Goal: Transaction & Acquisition: Purchase product/service

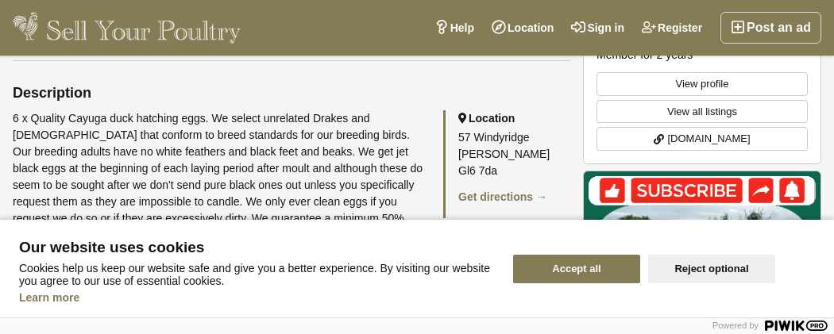
scroll to position [765, 0]
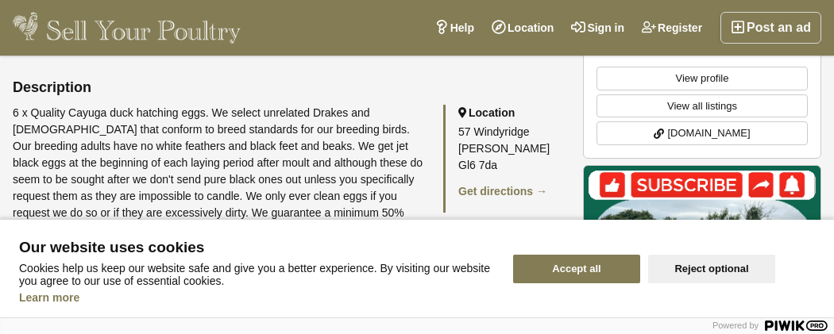
click at [612, 276] on button "Accept all" at bounding box center [576, 269] width 127 height 29
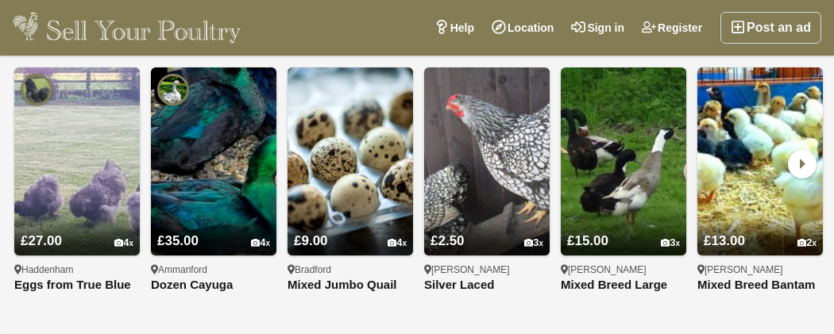
scroll to position [1391, 0]
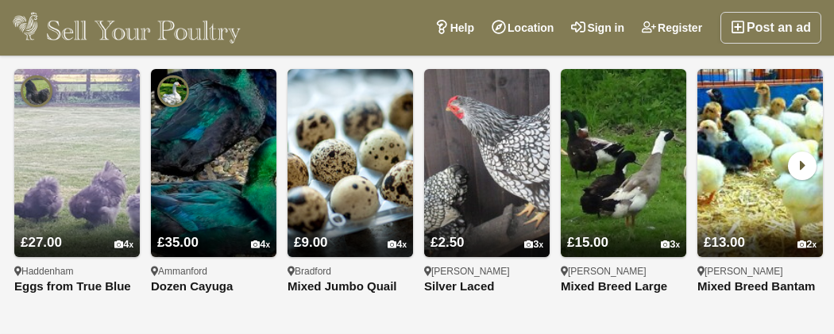
click at [805, 154] on icon at bounding box center [802, 166] width 29 height 29
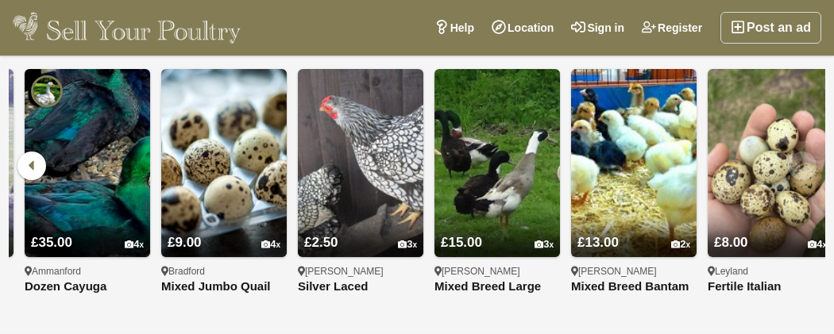
scroll to position [0, 140]
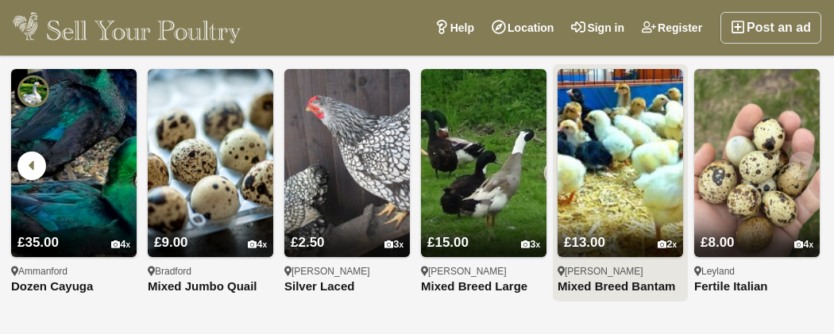
click at [620, 160] on img at bounding box center [621, 163] width 126 height 188
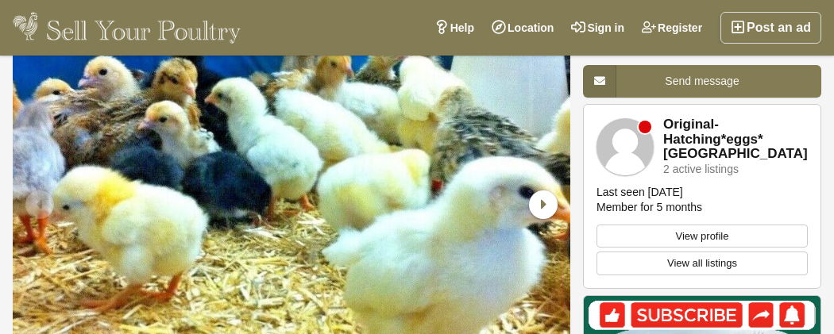
scroll to position [118, 0]
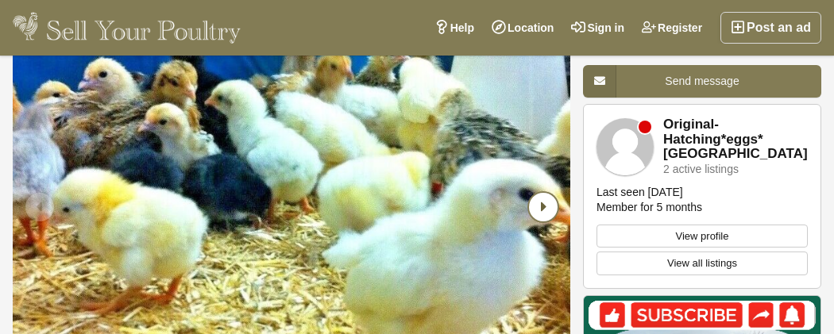
click at [540, 202] on icon "Next slide" at bounding box center [543, 207] width 29 height 29
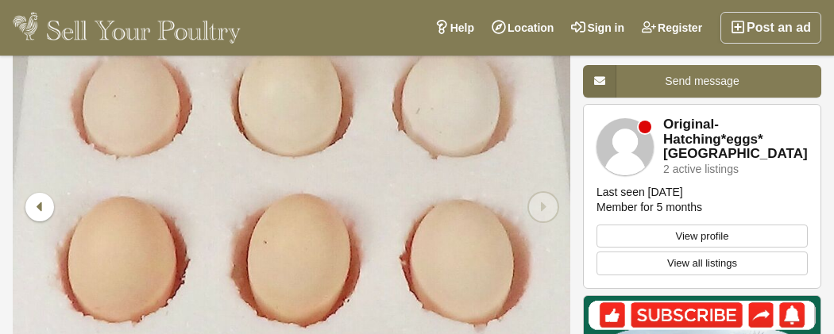
click at [540, 202] on icon "Next slide" at bounding box center [543, 207] width 29 height 29
click at [25, 211] on icon "Previous slide" at bounding box center [39, 207] width 29 height 29
